Goal: Task Accomplishment & Management: Complete application form

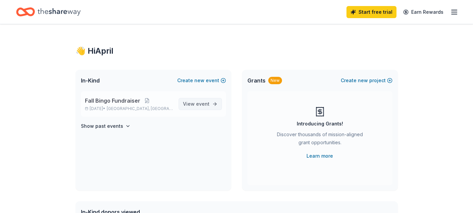
click at [188, 104] on span "View event" at bounding box center [196, 104] width 27 height 8
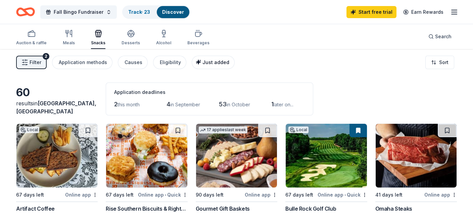
click at [210, 58] on div "Just added" at bounding box center [214, 62] width 31 height 8
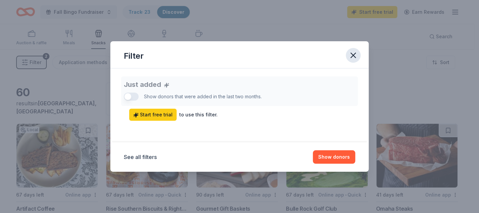
click at [355, 53] on icon "button" at bounding box center [352, 55] width 5 height 5
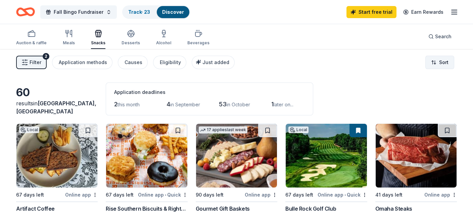
click at [448, 64] on html "Fall Bingo Fundraiser Track · 23 Discover Start free trial Earn Rewards Auction…" at bounding box center [236, 106] width 473 height 213
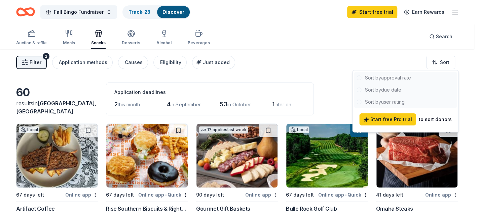
click at [402, 80] on div at bounding box center [405, 90] width 103 height 36
click at [402, 76] on div at bounding box center [405, 90] width 103 height 36
click at [425, 120] on div "to sort donors" at bounding box center [434, 120] width 33 height 8
click at [323, 70] on html "Fall Bingo Fundraiser Track · 23 Discover Start free trial Earn Rewards Auction…" at bounding box center [239, 106] width 479 height 213
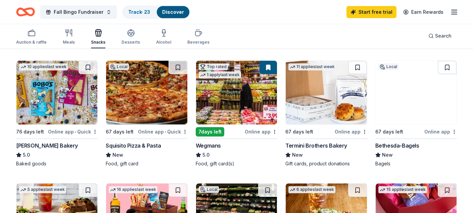
scroll to position [202, 0]
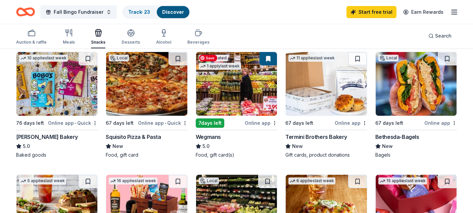
click at [237, 90] on img at bounding box center [236, 84] width 81 height 64
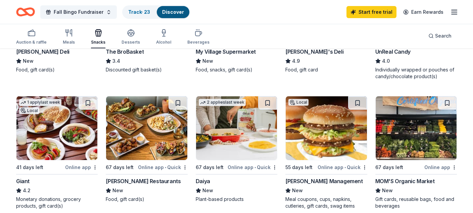
scroll to position [470, 0]
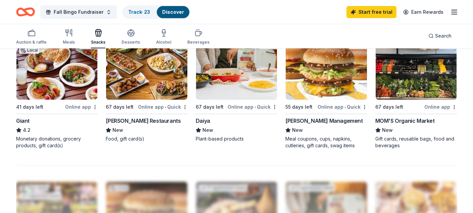
click at [399, 121] on div "MOM'S Organic Market" at bounding box center [405, 121] width 59 height 8
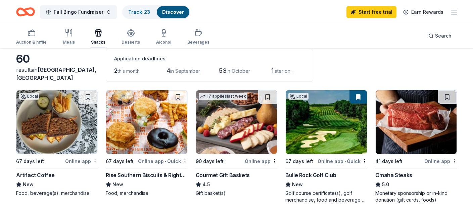
scroll to position [0, 0]
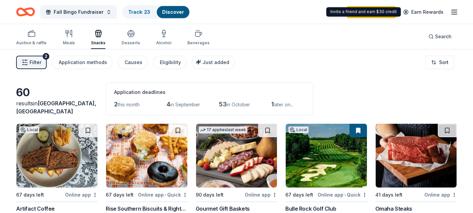
click at [455, 10] on icon "button" at bounding box center [455, 12] width 8 height 8
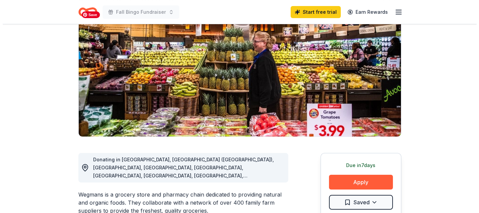
scroll to position [101, 0]
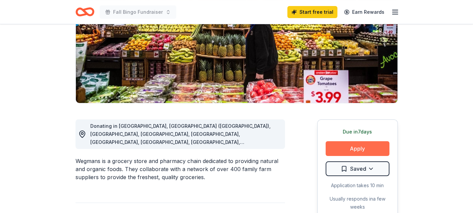
click at [342, 149] on button "Apply" at bounding box center [358, 148] width 64 height 15
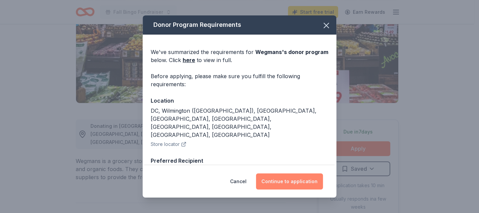
click at [284, 182] on button "Continue to application" at bounding box center [289, 182] width 67 height 16
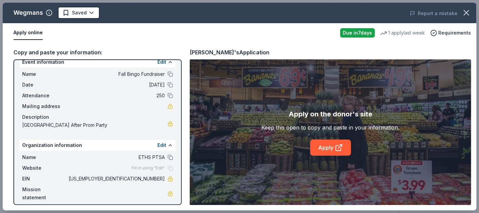
scroll to position [13, 0]
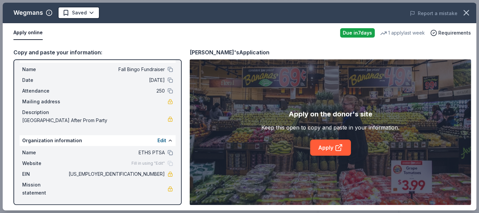
click at [162, 153] on div "Name ETHS PTSA" at bounding box center [97, 153] width 151 height 8
click at [167, 152] on button at bounding box center [169, 152] width 5 height 5
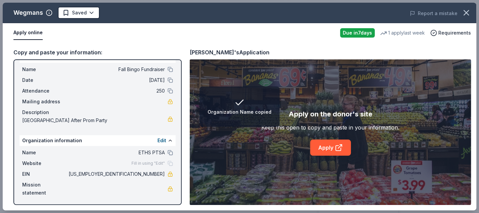
click at [166, 163] on div "Fill in using "Edit"" at bounding box center [151, 163] width 41 height 5
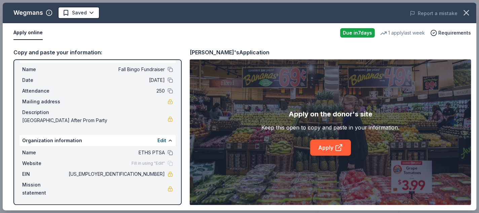
click at [166, 163] on div "Fill in using "Edit"" at bounding box center [151, 163] width 41 height 5
click at [328, 143] on link "Apply" at bounding box center [330, 148] width 41 height 16
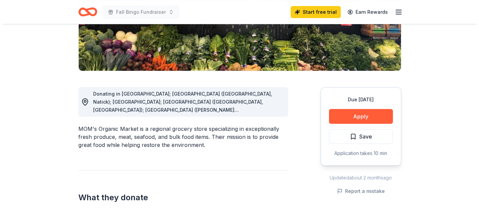
scroll to position [134, 0]
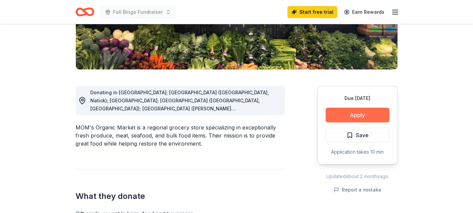
click at [355, 115] on button "Apply" at bounding box center [358, 115] width 64 height 15
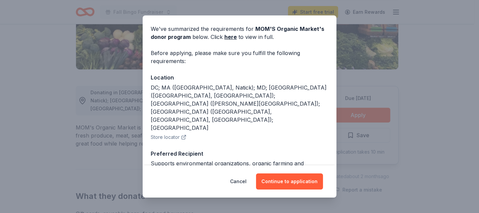
scroll to position [34, 0]
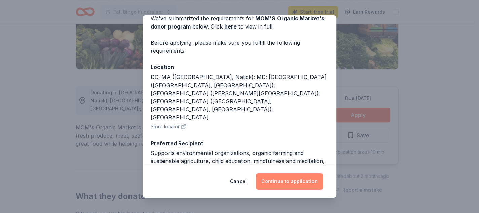
click at [315, 177] on button "Continue to application" at bounding box center [289, 182] width 67 height 16
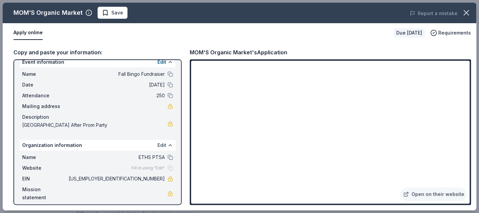
scroll to position [13, 0]
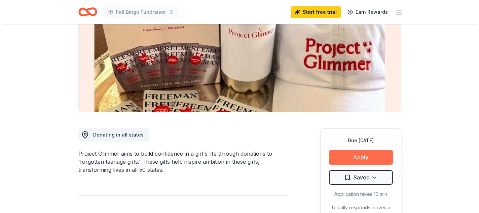
scroll to position [101, 0]
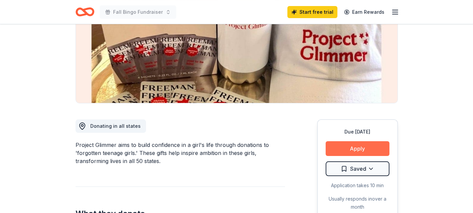
click at [337, 146] on button "Apply" at bounding box center [358, 148] width 64 height 15
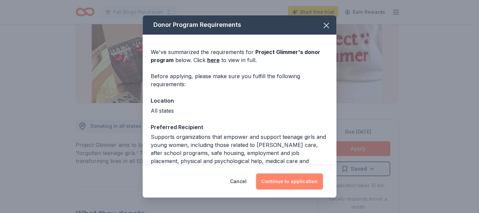
click at [291, 183] on button "Continue to application" at bounding box center [289, 182] width 67 height 16
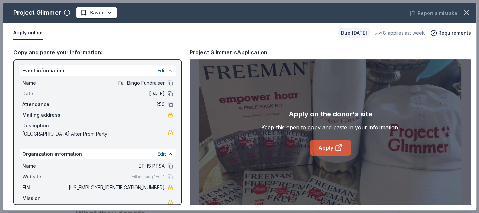
click at [321, 154] on link "Apply" at bounding box center [330, 148] width 41 height 16
drag, startPoint x: 129, startPoint y: 185, endPoint x: 161, endPoint y: 185, distance: 32.3
click at [161, 185] on div "EIN 52-0667483" at bounding box center [97, 188] width 151 height 8
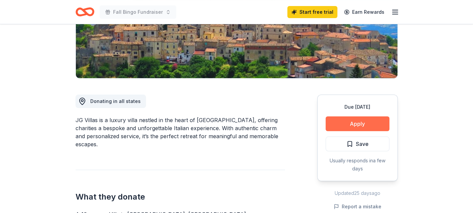
scroll to position [134, 0]
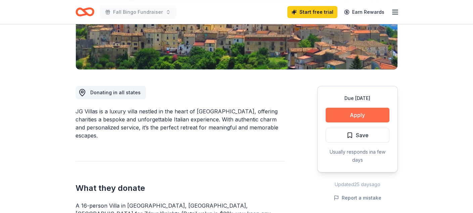
click at [347, 116] on button "Apply" at bounding box center [358, 115] width 64 height 15
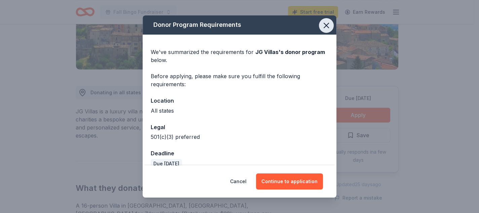
click at [321, 29] on icon "button" at bounding box center [325, 25] width 9 height 9
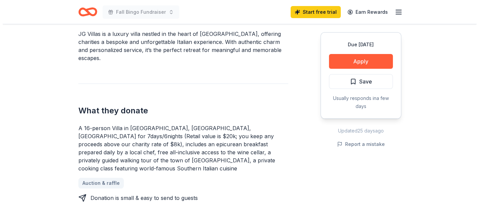
scroll to position [202, 0]
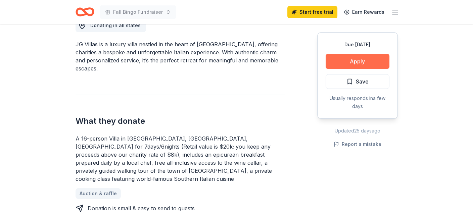
click at [344, 66] on button "Apply" at bounding box center [358, 61] width 64 height 15
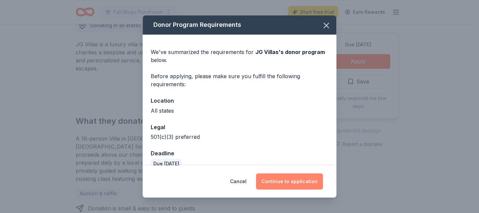
click at [275, 179] on button "Continue to application" at bounding box center [289, 182] width 67 height 16
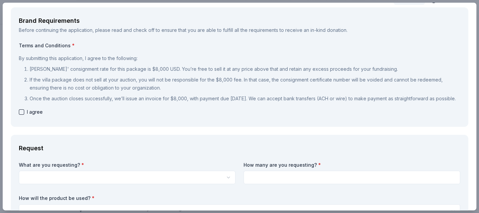
scroll to position [0, 0]
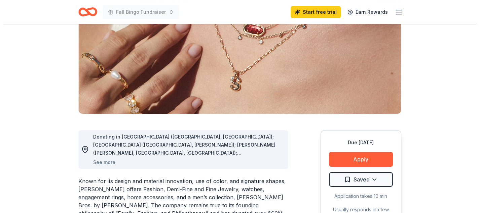
scroll to position [101, 0]
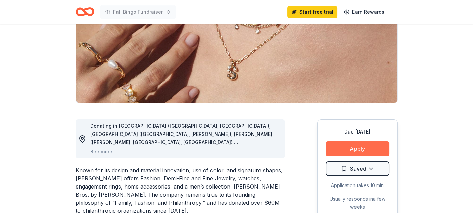
click at [364, 152] on button "Apply" at bounding box center [358, 148] width 64 height 15
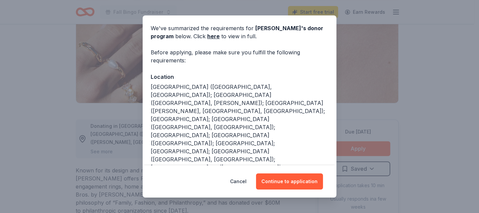
scroll to position [34, 0]
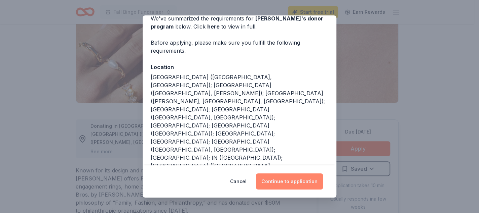
click at [277, 186] on button "Continue to application" at bounding box center [289, 182] width 67 height 16
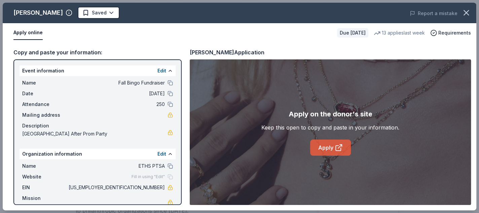
click at [327, 150] on link "Apply" at bounding box center [330, 148] width 41 height 16
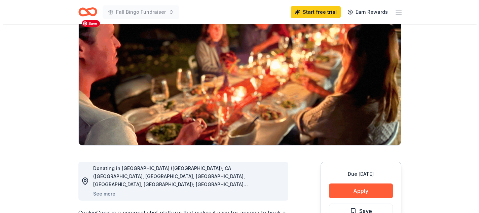
scroll to position [101, 0]
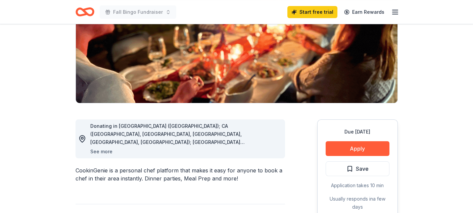
click at [103, 153] on button "See more" at bounding box center [101, 152] width 22 height 8
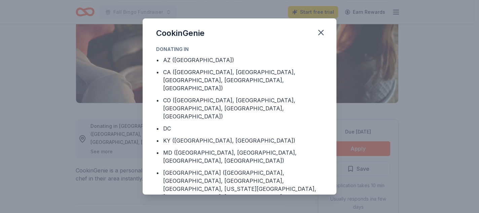
click at [102, 151] on div "CookinGenie Donating in • AZ (Maricopa County) • CA (Los Angeles County, Rivers…" at bounding box center [239, 106] width 479 height 213
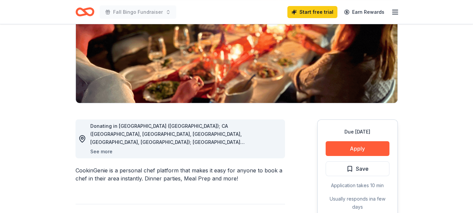
click at [102, 151] on button "See more" at bounding box center [101, 152] width 22 height 8
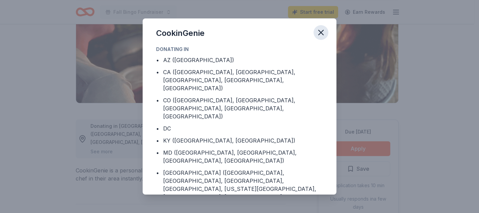
click at [323, 34] on icon "button" at bounding box center [320, 32] width 9 height 9
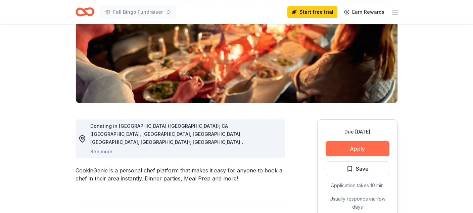
click at [354, 146] on button "Apply" at bounding box center [358, 148] width 64 height 15
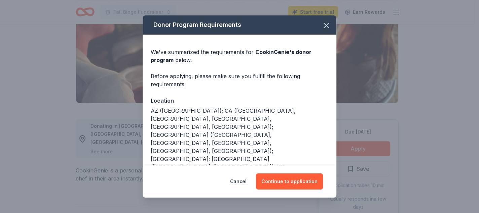
click at [281, 192] on div "Cancel Continue to application" at bounding box center [239, 182] width 194 height 32
click at [282, 181] on button "Continue to application" at bounding box center [289, 182] width 67 height 16
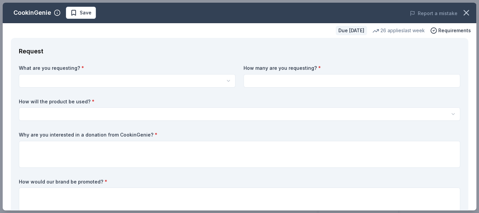
scroll to position [0, 0]
click at [74, 77] on html "Fall Bingo Fundraiser Start free trial Earn Rewards Due in 90 days Share Cookin…" at bounding box center [239, 106] width 479 height 213
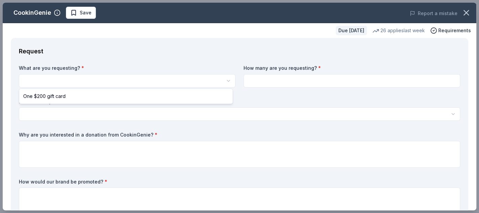
select select "One $200 gift card"
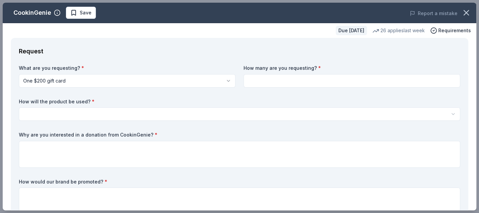
click at [274, 84] on input at bounding box center [351, 80] width 216 height 13
type input "1"
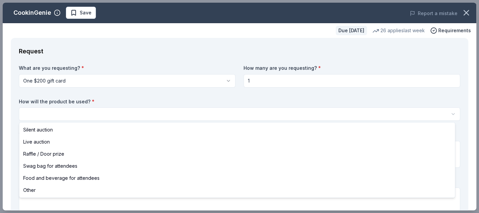
click at [42, 108] on html "Fall Bingo Fundraiser Save Apply Due in 90 days Share CookinGenie 5.0 • 5 revie…" at bounding box center [239, 106] width 479 height 213
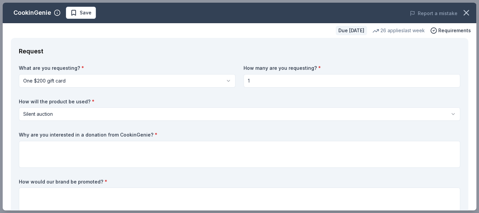
click at [64, 115] on html "Fall Bingo Fundraiser Save Apply Due in 90 days Share CookinGenie 5.0 • 5 revie…" at bounding box center [239, 106] width 479 height 213
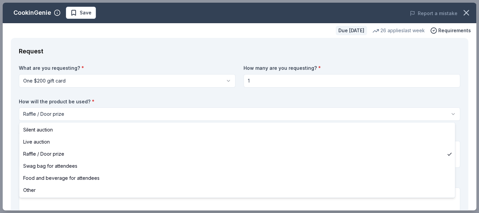
click at [76, 114] on html "Fall Bingo Fundraiser Save Apply Due in 90 days Share CookinGenie 5.0 • 5 revie…" at bounding box center [239, 106] width 479 height 213
select select "silentAuction"
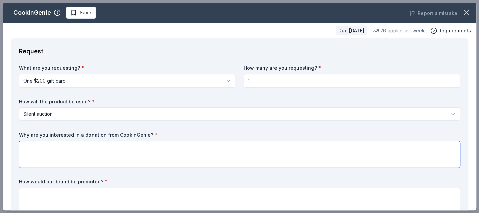
click at [61, 147] on textarea at bounding box center [239, 154] width 441 height 27
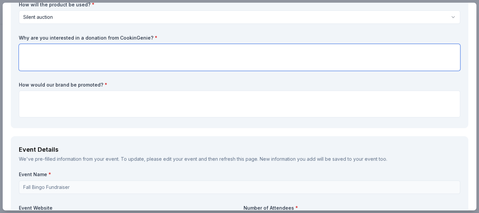
scroll to position [101, 0]
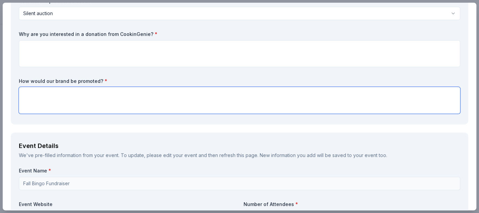
click at [156, 95] on textarea at bounding box center [239, 100] width 441 height 27
type textarea "half page flier in program and on social media"
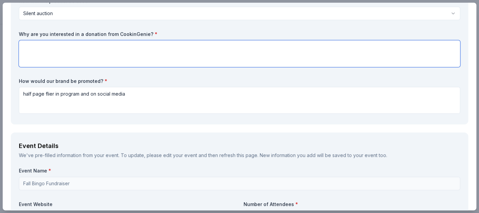
click at [81, 53] on textarea at bounding box center [239, 53] width 441 height 27
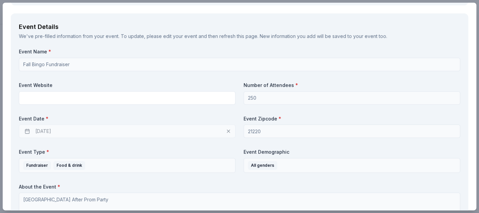
scroll to position [269, 0]
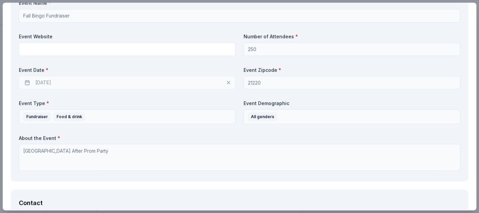
type textarea "This is a new and fun concept and we are always looking to promote locals."
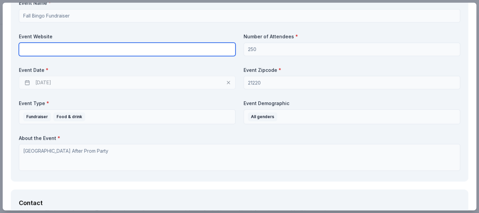
click at [79, 48] on input "text" at bounding box center [127, 49] width 216 height 13
paste input "https://fspta-eths.givebacks.com/"
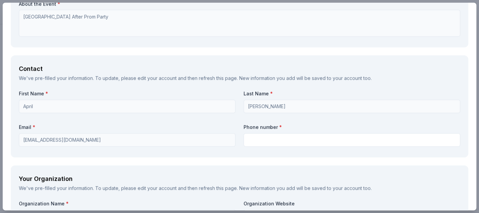
scroll to position [437, 0]
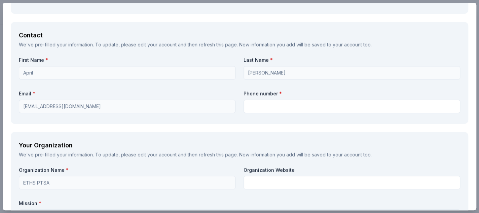
type input "https://fspta-eths.givebacks.com/"
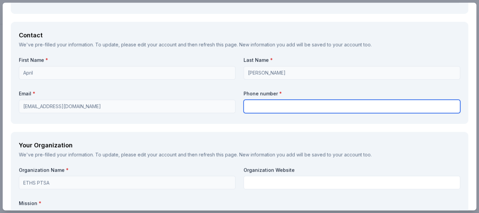
click at [260, 104] on input "text" at bounding box center [351, 106] width 216 height 13
type input "4435648475"
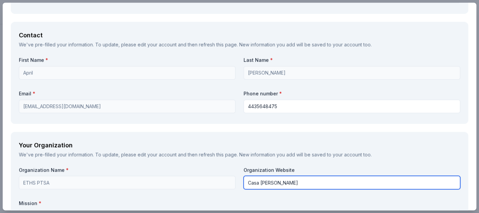
drag, startPoint x: 286, startPoint y: 183, endPoint x: 239, endPoint y: 182, distance: 47.1
type input "ETHS PTSA"
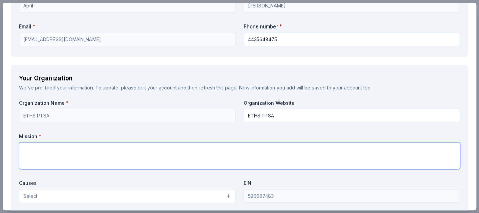
click at [112, 150] on div "Mission *" at bounding box center [239, 151] width 441 height 36
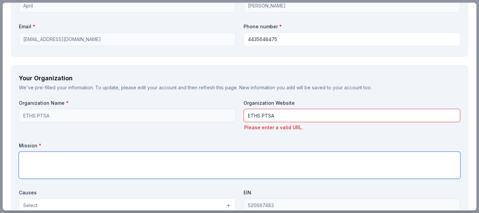
paste textarea "The ETHS PTSA Plans, Organizes, and Funds many of the activities held at school…"
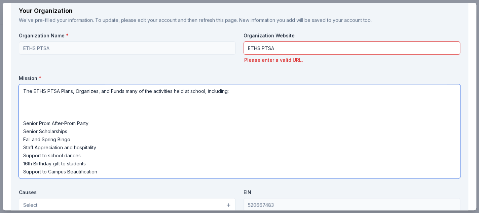
scroll to position [635, 0]
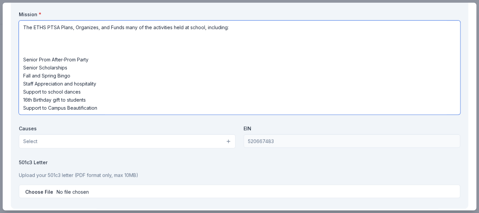
type textarea "The ETHS PTSA Plans, Organizes, and Funds many of the activities held at school…"
click at [84, 141] on button "Select" at bounding box center [127, 141] width 216 height 14
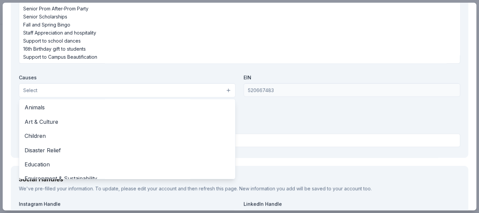
scroll to position [703, 0]
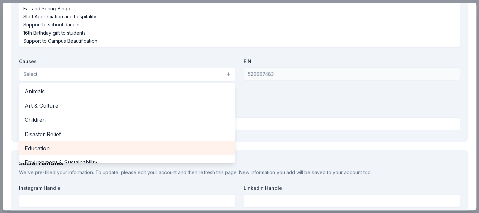
click at [45, 144] on span "Education" at bounding box center [127, 148] width 205 height 9
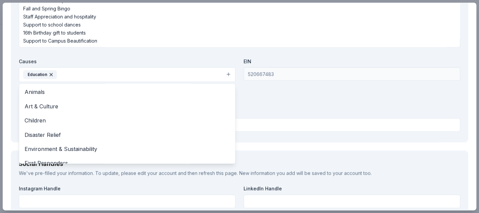
click at [258, 96] on div "Organization Name * ETHS PTSA Organization Website ETHS PTSA Please enter a val…" at bounding box center [239, 17] width 441 height 233
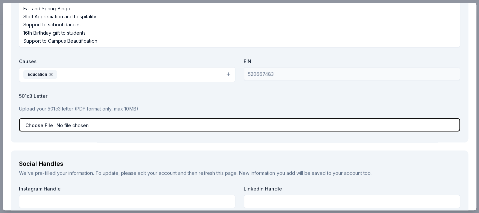
click at [68, 125] on input "file" at bounding box center [239, 124] width 441 height 13
type input "C:\fakepath\DEPTA Tax Exempt Letter.pdf"
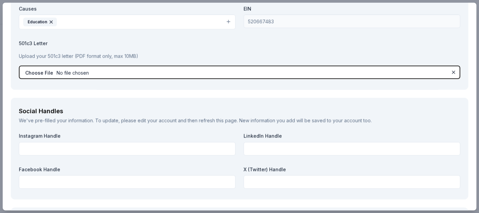
scroll to position [770, 0]
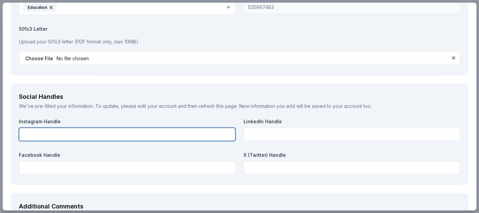
click at [112, 130] on input "text" at bounding box center [127, 134] width 216 height 13
paste input "https://www.facebook.com/ETPTSA Instagram: @easterntechptsa"
drag, startPoint x: 129, startPoint y: 133, endPoint x: 105, endPoint y: 131, distance: 25.0
click at [105, 131] on input "https://www.facebook.com/ETPTSA Instagram: @easterntechptsa" at bounding box center [127, 134] width 216 height 13
drag, startPoint x: 104, startPoint y: 134, endPoint x: 24, endPoint y: 137, distance: 80.0
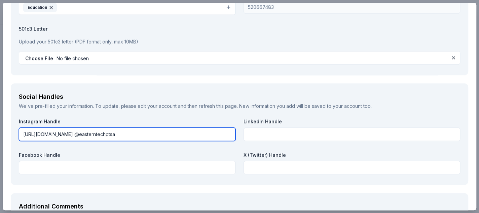
click at [24, 137] on input "https://www.facebook.com/ETPTSA @easterntechptsa" at bounding box center [127, 134] width 216 height 13
type input "@easterntechptsa"
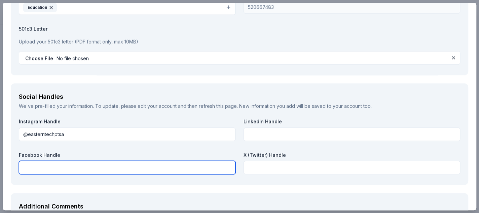
click at [52, 163] on input "text" at bounding box center [127, 167] width 216 height 13
paste input "https://www.facebook.com/ETPTSA"
type input "https://www.facebook.com/ETPTSA"
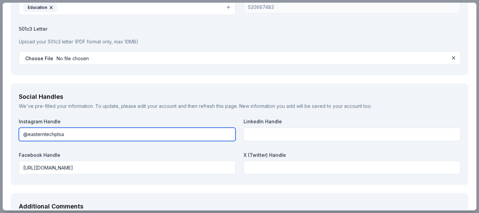
click at [24, 132] on input "@easterntechptsa" at bounding box center [127, 134] width 216 height 13
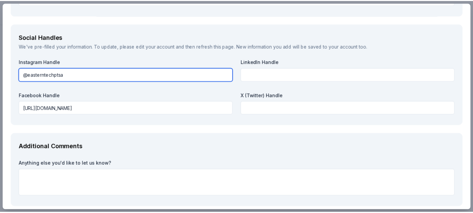
scroll to position [860, 0]
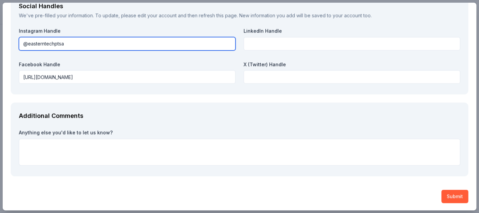
type input "@easterntechptsa"
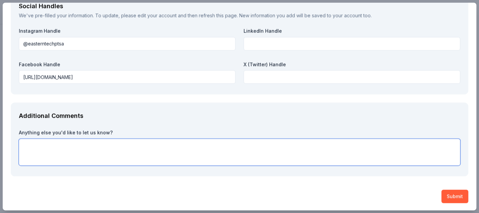
click at [109, 144] on textarea at bounding box center [239, 152] width 441 height 27
type textarea "Thank you for your consideration!"
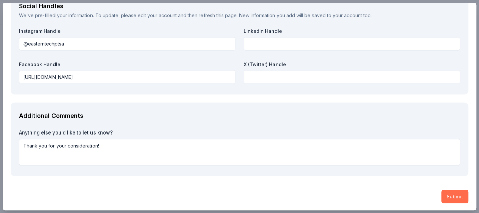
click at [453, 190] on button "Submit" at bounding box center [454, 196] width 27 height 13
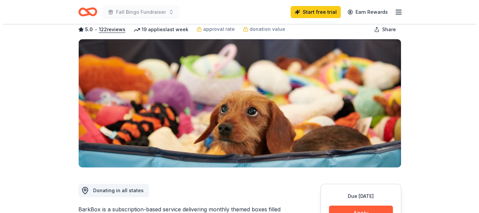
scroll to position [101, 0]
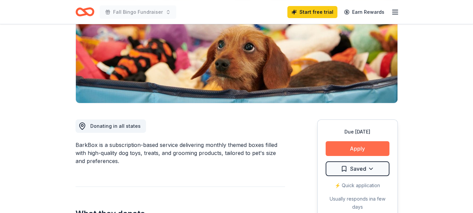
click at [374, 148] on button "Apply" at bounding box center [358, 148] width 64 height 15
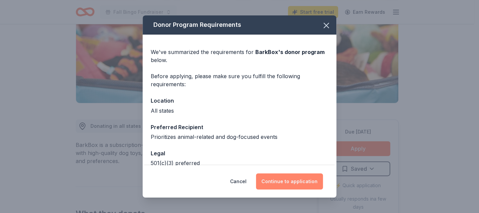
click at [292, 181] on button "Continue to application" at bounding box center [289, 182] width 67 height 16
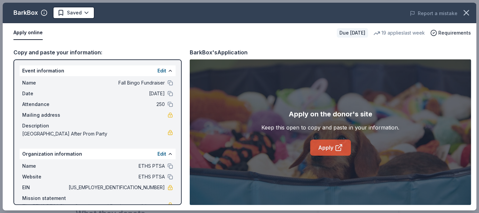
click at [341, 148] on icon at bounding box center [338, 148] width 8 height 8
drag, startPoint x: 126, startPoint y: 188, endPoint x: 151, endPoint y: 184, distance: 25.5
click at [151, 184] on span "52-0667483" at bounding box center [115, 188] width 97 height 8
drag, startPoint x: 160, startPoint y: 185, endPoint x: 133, endPoint y: 186, distance: 27.6
click at [133, 186] on div "EIN 52-0667483" at bounding box center [97, 188] width 151 height 8
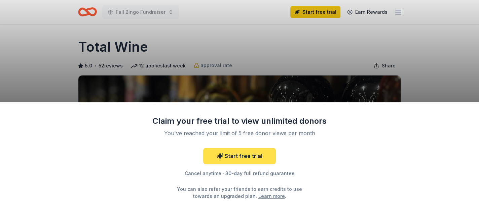
click at [254, 155] on link "Start free trial" at bounding box center [239, 156] width 73 height 16
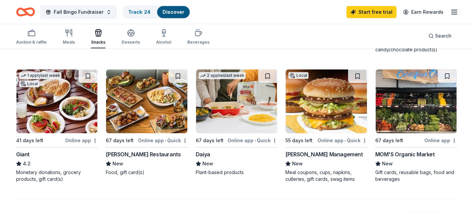
scroll to position [538, 0]
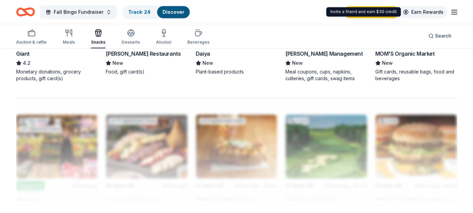
click at [428, 10] on link "Earn Rewards" at bounding box center [424, 12] width 48 height 12
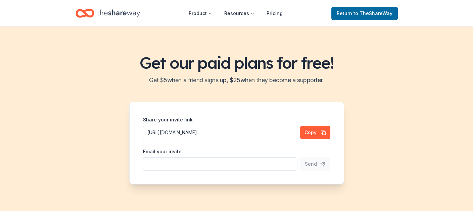
click at [214, 139] on input "Share your invite link" at bounding box center [220, 132] width 155 height 13
type input "[EMAIL_ADDRESS][DOMAIN_NAME]"
click at [310, 163] on span "Send" at bounding box center [311, 164] width 12 height 8
